Goal: Task Accomplishment & Management: Manage account settings

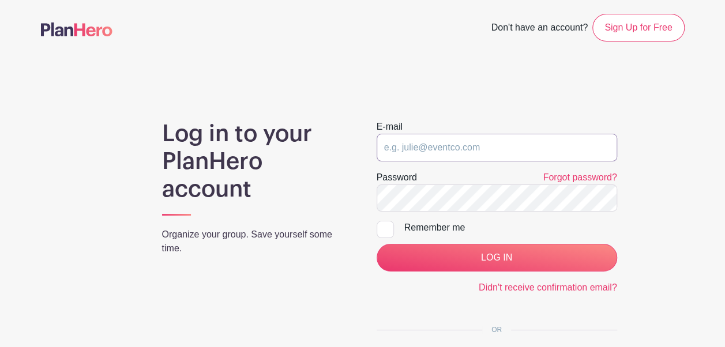
click at [426, 152] on input "email" at bounding box center [497, 148] width 240 height 28
type input "[EMAIL_ADDRESS][DOMAIN_NAME]"
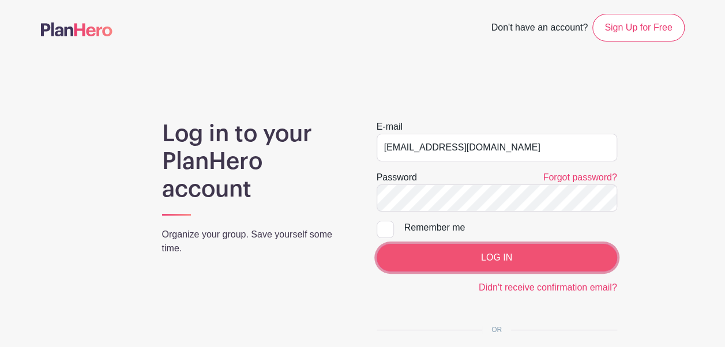
click at [447, 254] on input "LOG IN" at bounding box center [497, 258] width 240 height 28
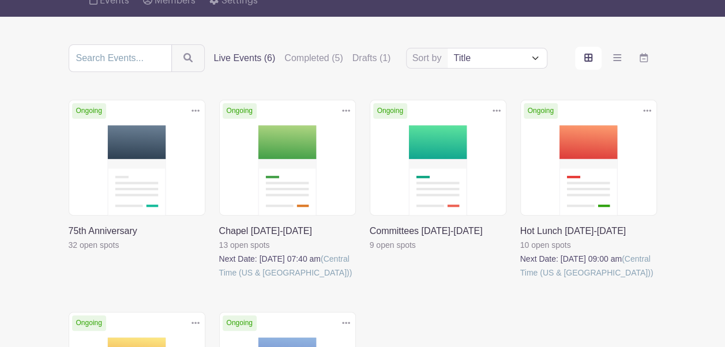
scroll to position [109, 0]
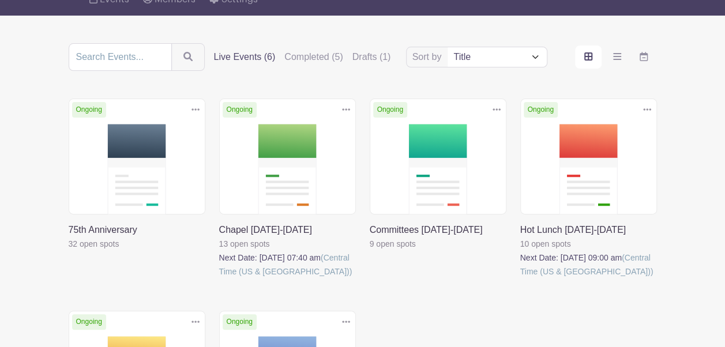
click at [520, 279] on link at bounding box center [520, 279] width 0 height 0
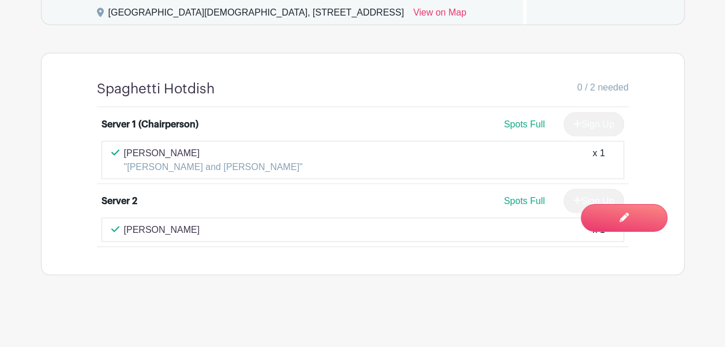
scroll to position [985, 0]
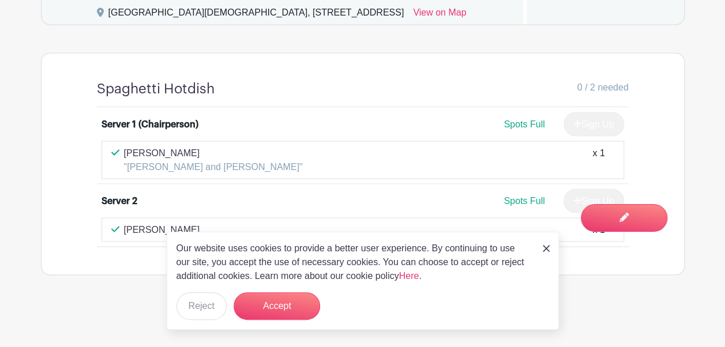
click at [547, 240] on div "Our website uses cookies to provide a better user experience. By continuing to …" at bounding box center [363, 281] width 392 height 98
click at [547, 248] on img at bounding box center [546, 248] width 7 height 7
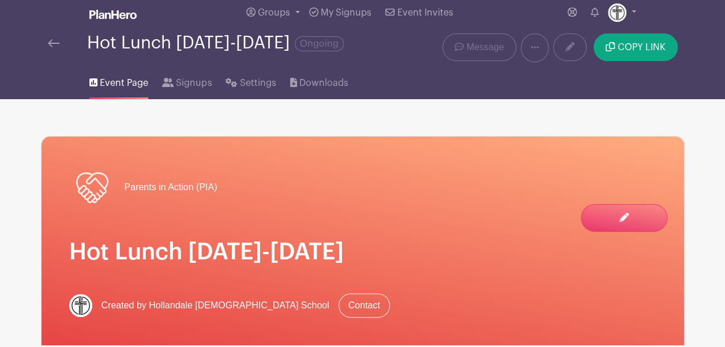
scroll to position [0, 0]
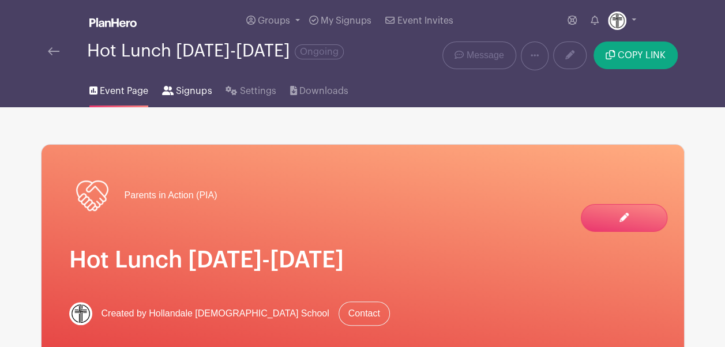
click at [202, 93] on span "Signups" at bounding box center [194, 91] width 36 height 14
click at [253, 93] on span "Settings" at bounding box center [258, 91] width 36 height 14
click at [249, 88] on span "Settings" at bounding box center [258, 91] width 36 height 14
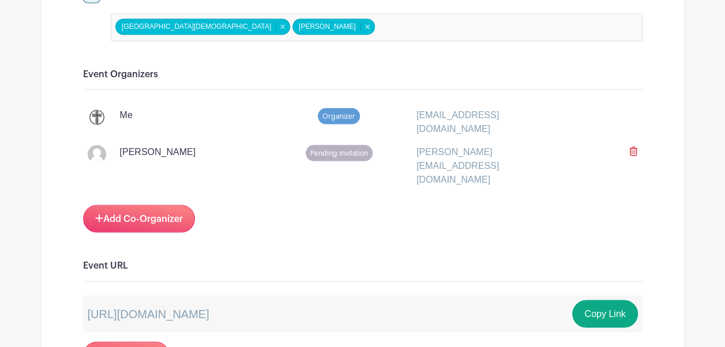
scroll to position [1025, 0]
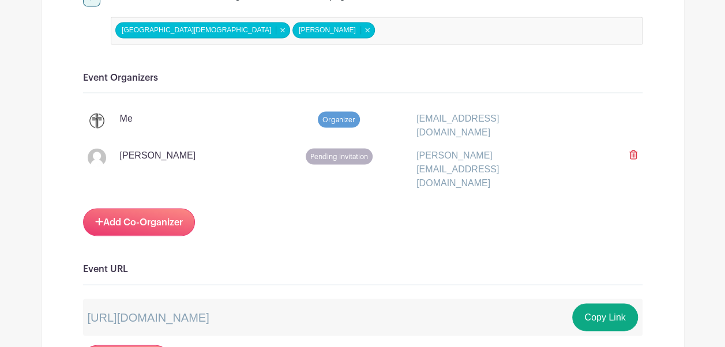
click at [633, 150] on icon at bounding box center [633, 154] width 8 height 9
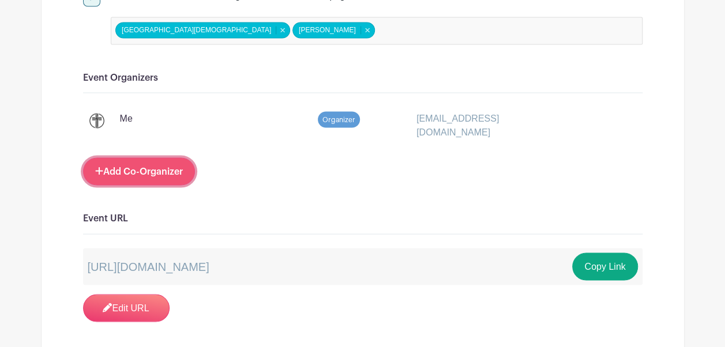
click at [161, 157] on link "Add Co-Organizer" at bounding box center [139, 171] width 112 height 28
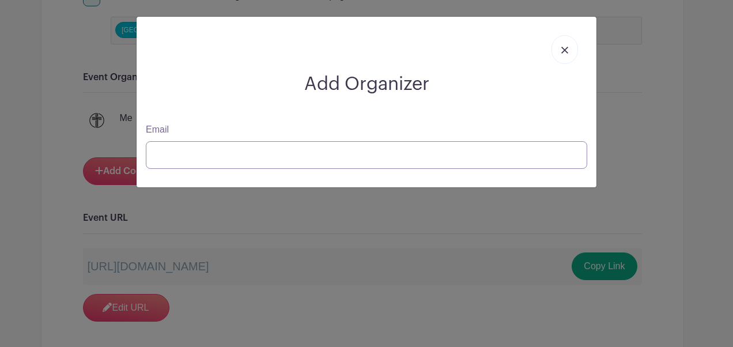
click at [172, 155] on input "Email" at bounding box center [367, 155] width 442 height 28
type input "l"
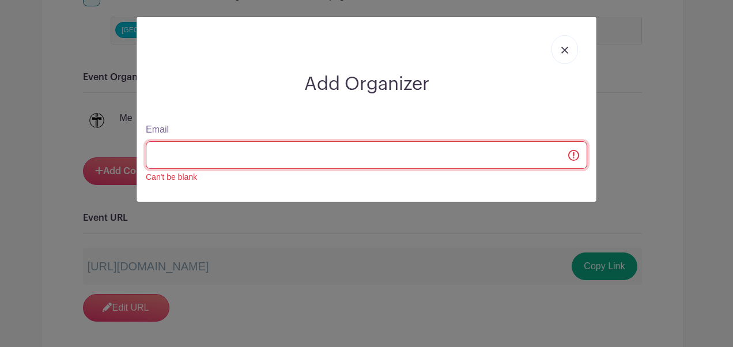
click at [260, 158] on input "Email" at bounding box center [367, 155] width 442 height 28
paste input "[PERSON_NAME][EMAIL_ADDRESS][DOMAIN_NAME]"
type input "[PERSON_NAME][EMAIL_ADDRESS][DOMAIN_NAME]"
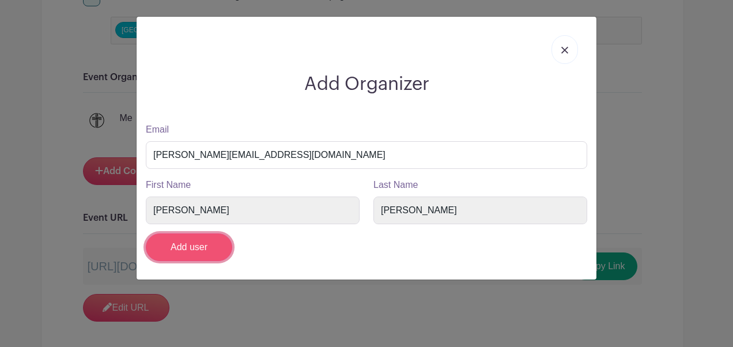
click at [181, 247] on input "Add user" at bounding box center [189, 248] width 86 height 28
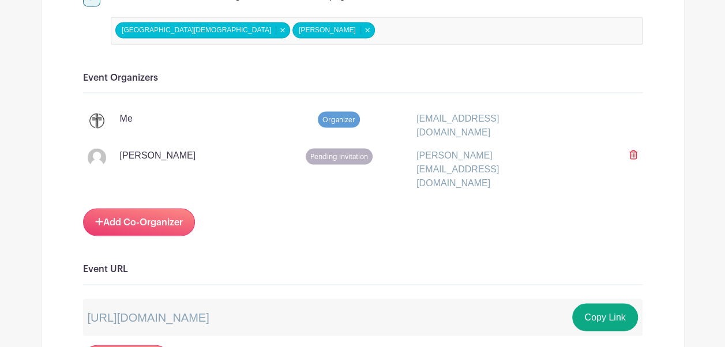
click at [328, 148] on span "Pending invitation" at bounding box center [339, 156] width 67 height 16
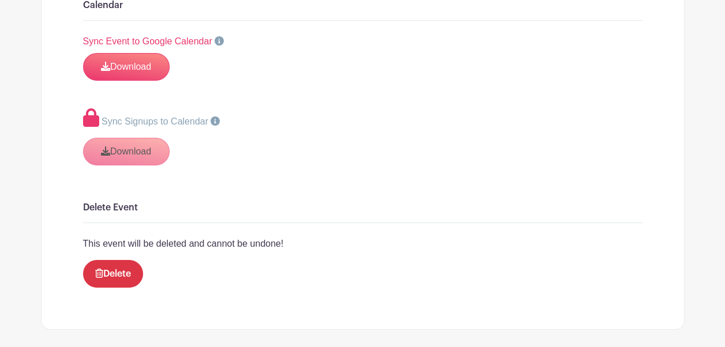
scroll to position [2007, 0]
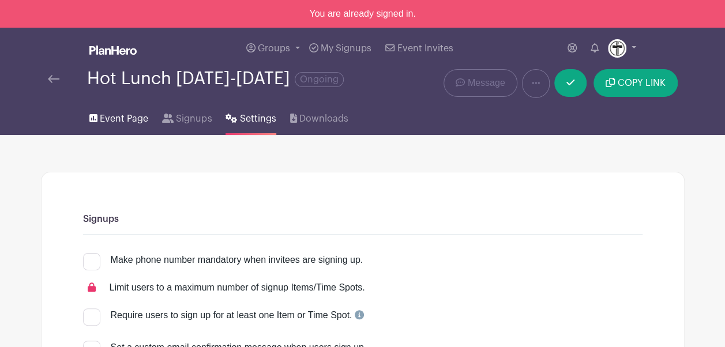
click at [113, 116] on span "Event Page" at bounding box center [124, 119] width 48 height 14
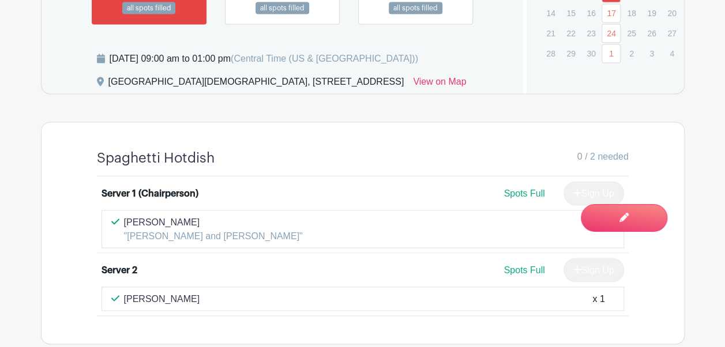
scroll to position [884, 0]
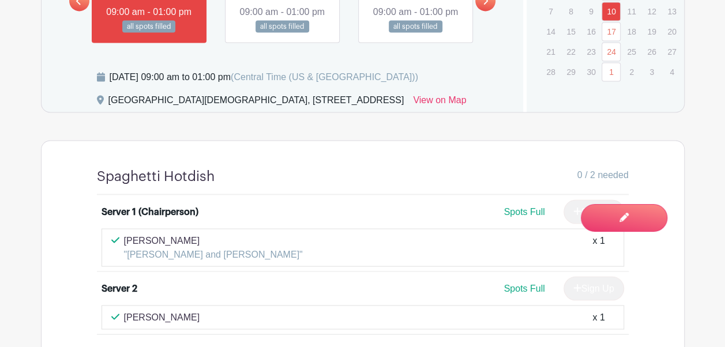
click at [486, 11] on link at bounding box center [485, 1] width 20 height 20
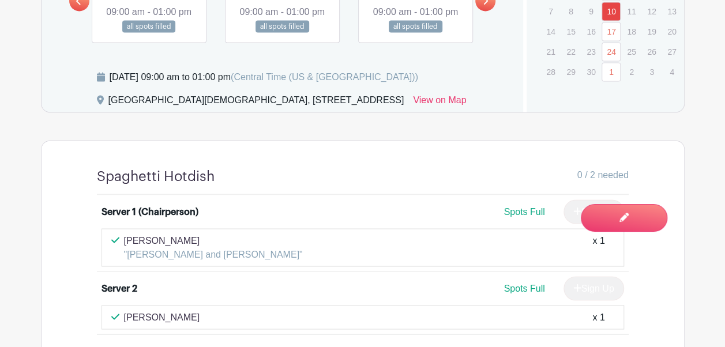
click at [149, 33] on link at bounding box center [149, 33] width 0 height 0
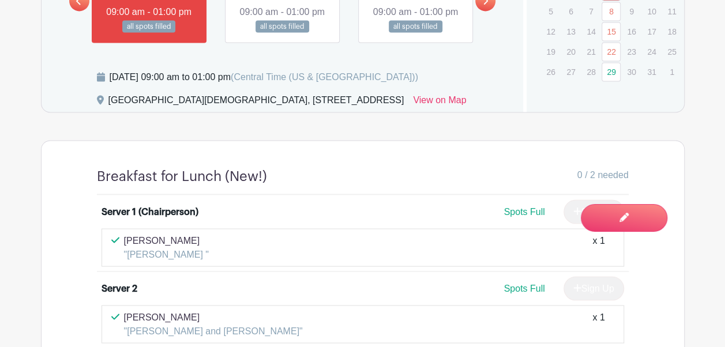
click at [282, 33] on link at bounding box center [282, 33] width 0 height 0
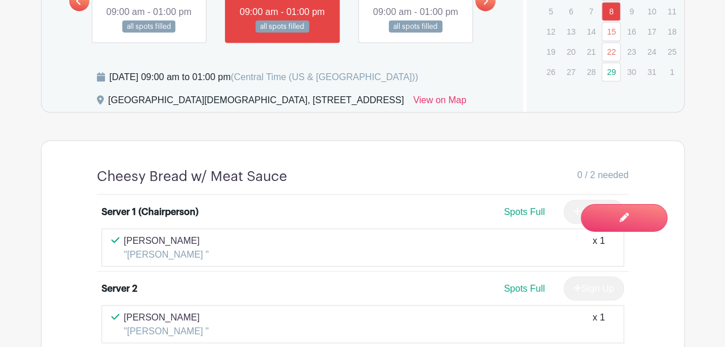
click at [415, 33] on link at bounding box center [415, 33] width 0 height 0
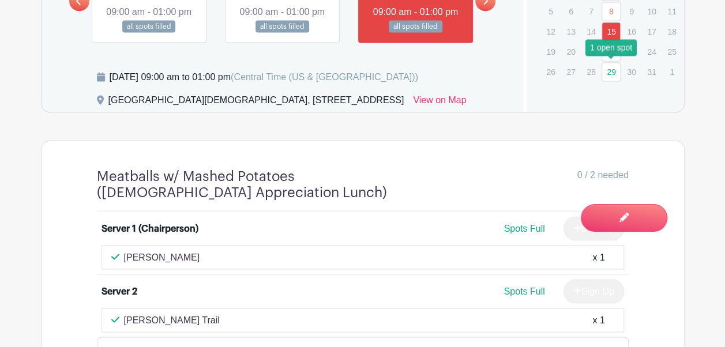
click at [614, 67] on link "29" at bounding box center [610, 71] width 19 height 19
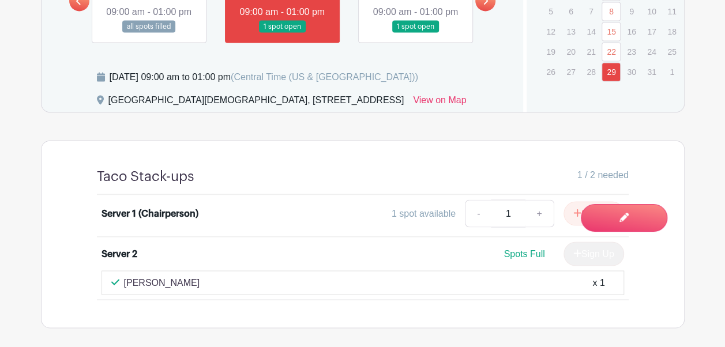
click at [415, 33] on link at bounding box center [415, 33] width 0 height 0
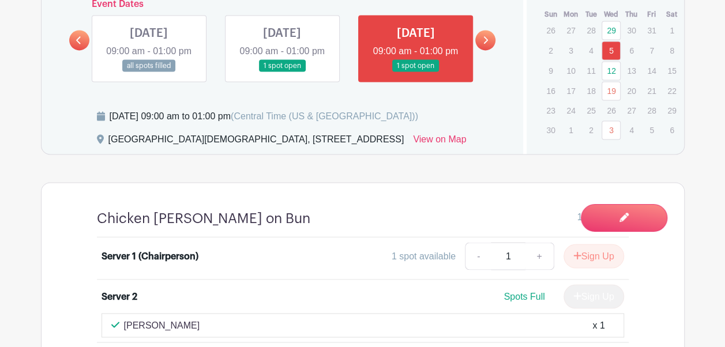
scroll to position [848, 0]
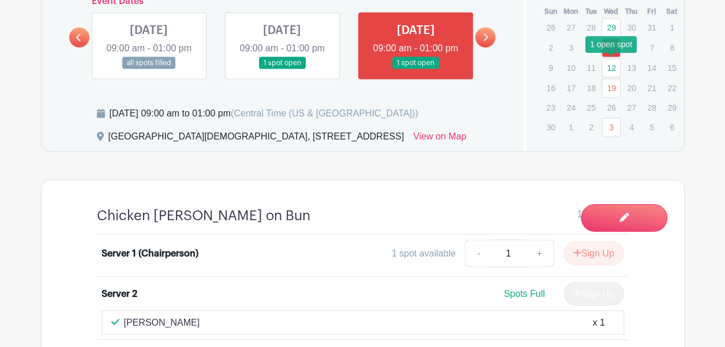
click at [611, 61] on link "12" at bounding box center [610, 67] width 19 height 19
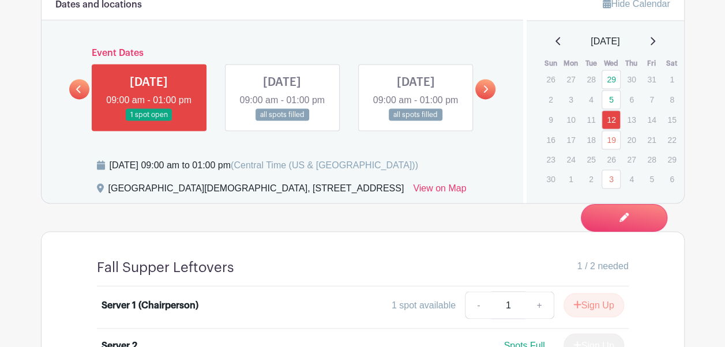
scroll to position [795, 0]
click at [491, 99] on link at bounding box center [485, 90] width 20 height 20
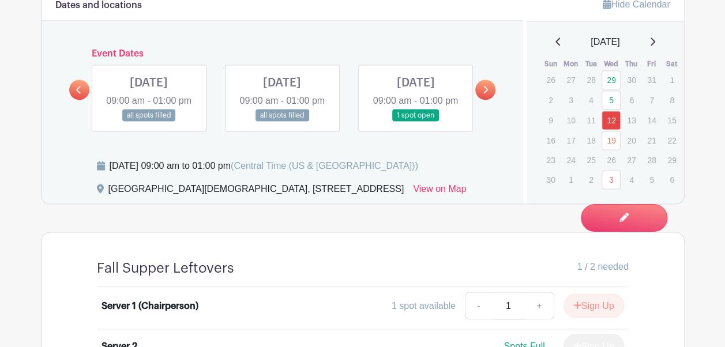
click at [415, 122] on link at bounding box center [415, 122] width 0 height 0
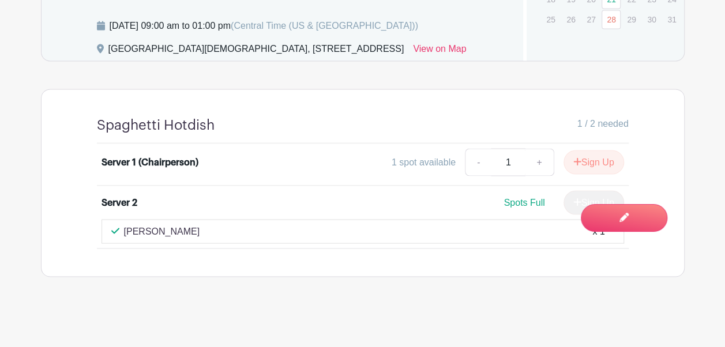
scroll to position [950, 0]
